Goal: Information Seeking & Learning: Learn about a topic

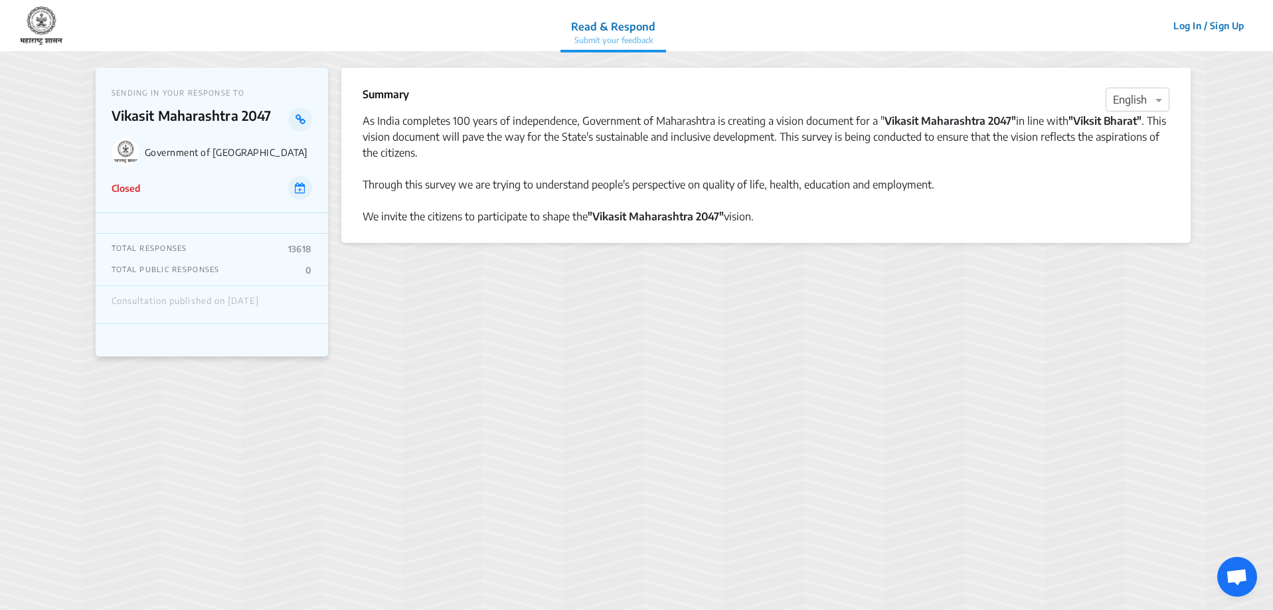
click at [228, 147] on p "Government of [GEOGRAPHIC_DATA]" at bounding box center [228, 152] width 167 height 11
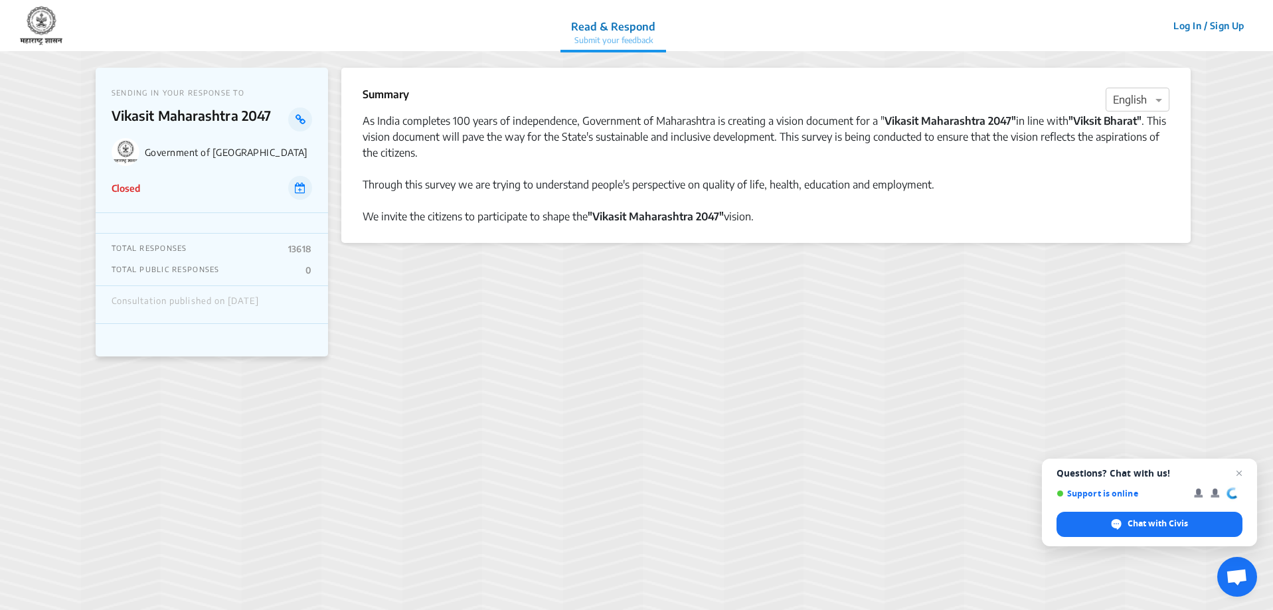
click at [674, 203] on div at bounding box center [766, 201] width 807 height 16
click at [623, 222] on strong ""Vikasit Maharashtra 2047"" at bounding box center [656, 216] width 136 height 13
click at [662, 218] on strong ""Vikasit Maharashtra 2047"" at bounding box center [656, 216] width 136 height 13
click at [1200, 25] on button "Log In / Sign Up" at bounding box center [1209, 25] width 88 height 21
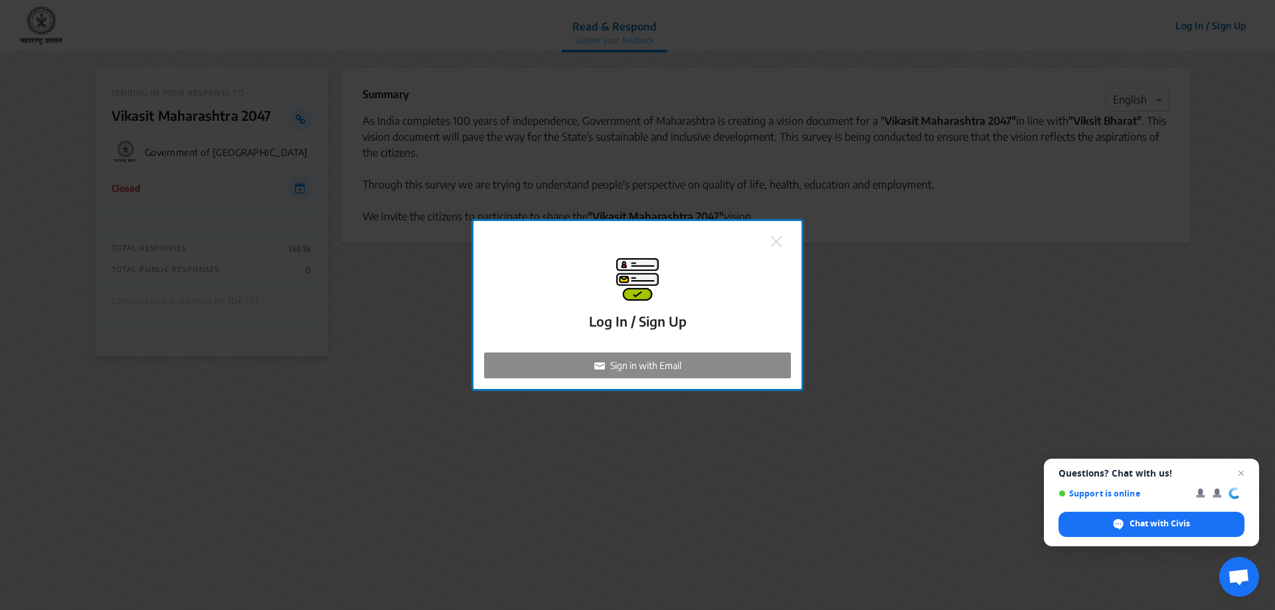
click at [776, 226] on div "Log In / Sign Up Sign in with Email" at bounding box center [637, 305] width 328 height 168
click at [781, 236] on img at bounding box center [776, 241] width 11 height 11
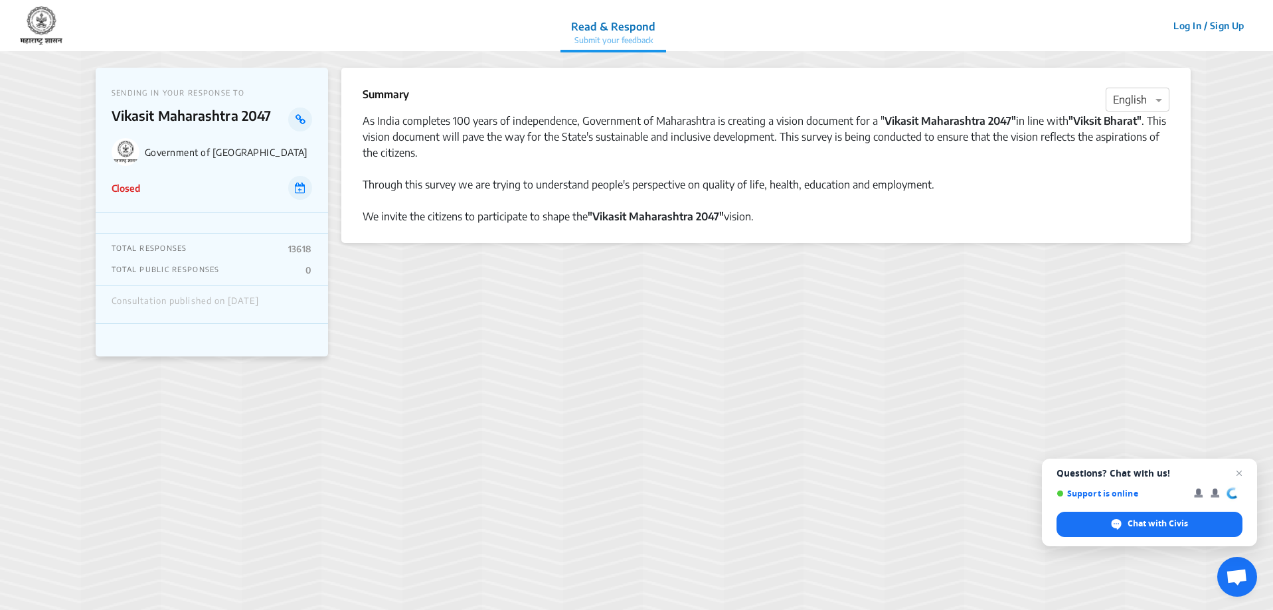
click at [212, 214] on div at bounding box center [212, 223] width 232 height 21
